Goal: Information Seeking & Learning: Learn about a topic

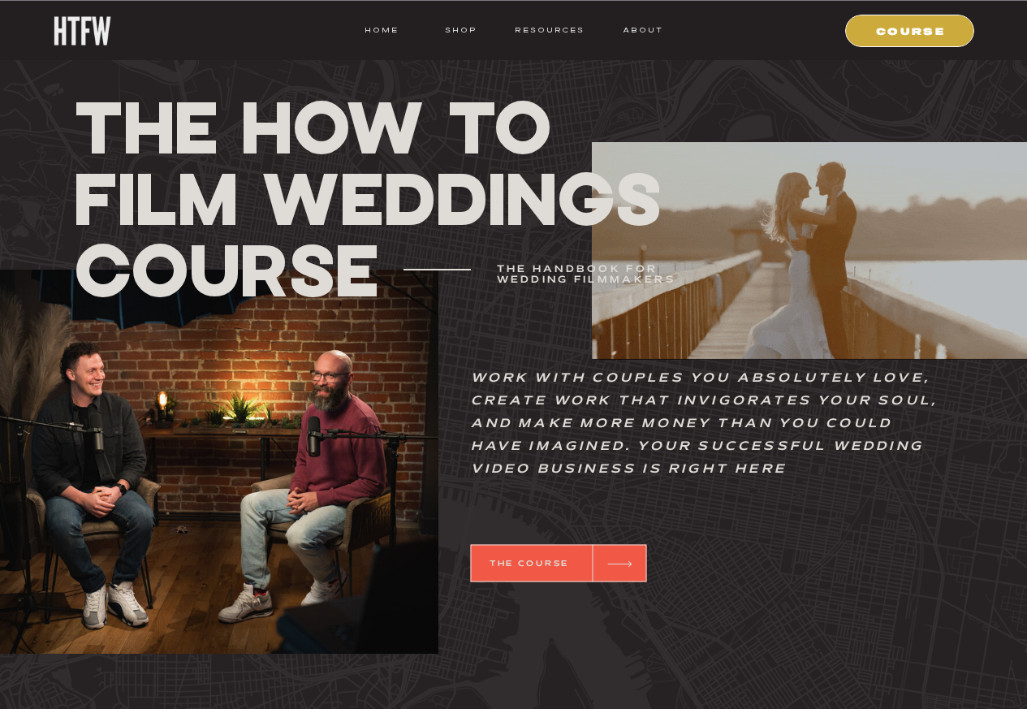
scroll to position [1071, 0]
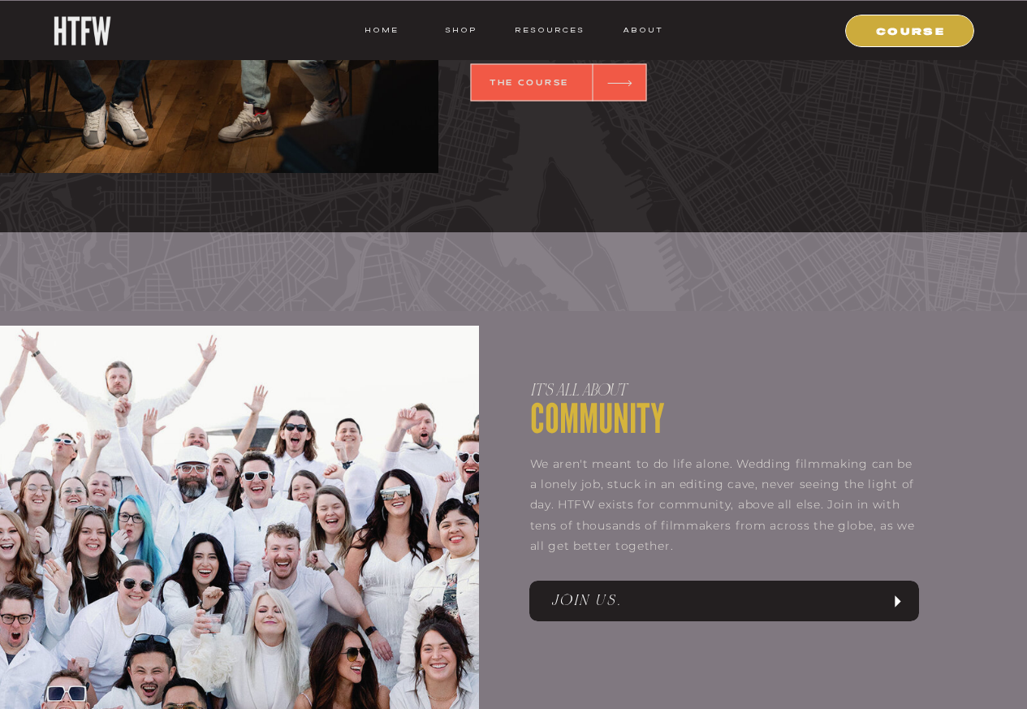
click at [637, 92] on icon at bounding box center [620, 83] width 38 height 32
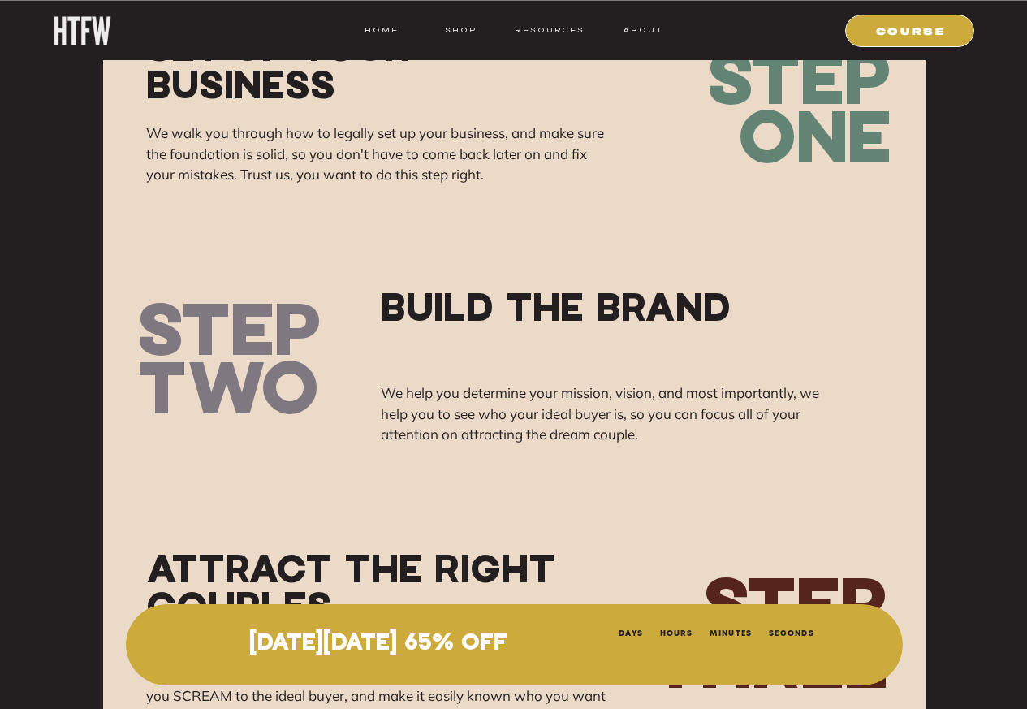
scroll to position [11980, 0]
